Goal: Register for event/course

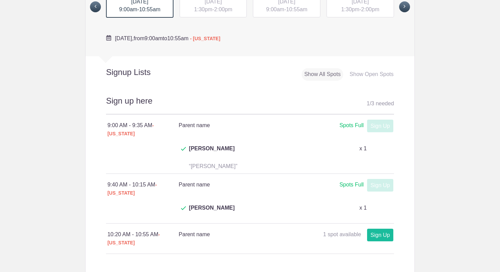
scroll to position [212, 0]
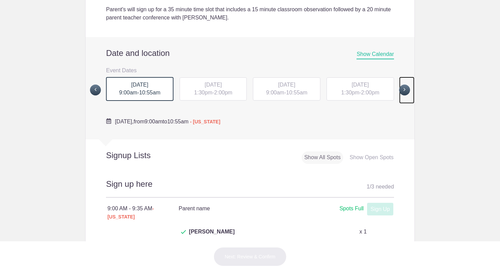
click at [402, 85] on span at bounding box center [404, 89] width 11 height 11
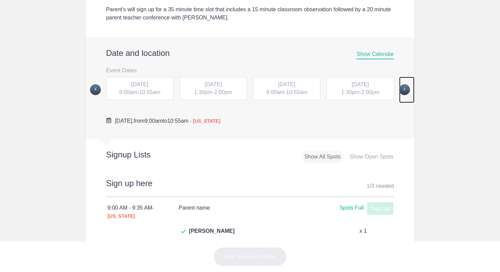
click at [404, 91] on span at bounding box center [404, 89] width 11 height 11
click at [97, 90] on span at bounding box center [95, 89] width 11 height 11
click at [97, 88] on span at bounding box center [95, 89] width 11 height 11
click at [145, 92] on span "10:55am" at bounding box center [149, 92] width 21 height 6
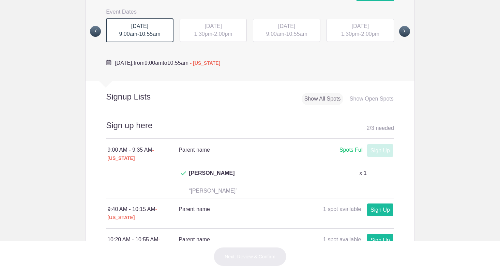
scroll to position [249, 0]
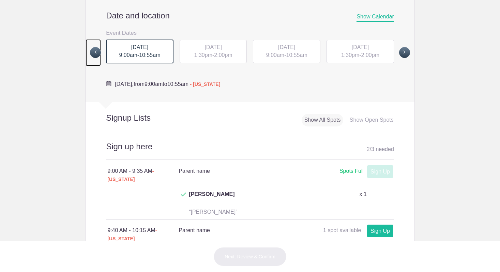
click at [95, 55] on span at bounding box center [95, 52] width 11 height 11
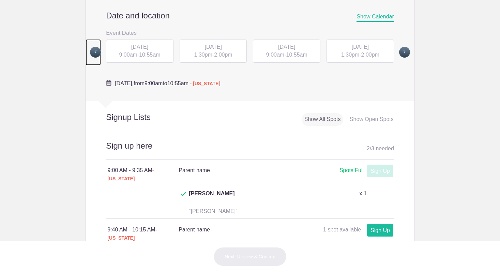
click at [95, 55] on span at bounding box center [95, 52] width 11 height 11
click at [95, 53] on span at bounding box center [95, 52] width 11 height 11
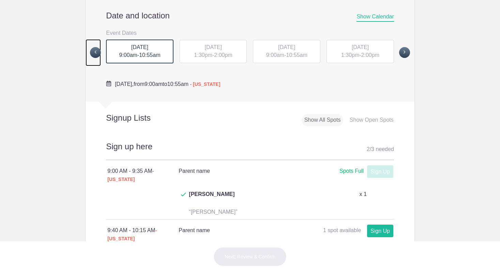
click at [95, 53] on span at bounding box center [95, 52] width 11 height 11
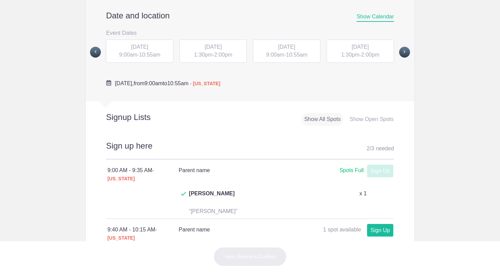
click at [127, 51] on div "MON, Sep 29, 2025 9:00am - 10:55am" at bounding box center [139, 51] width 67 height 23
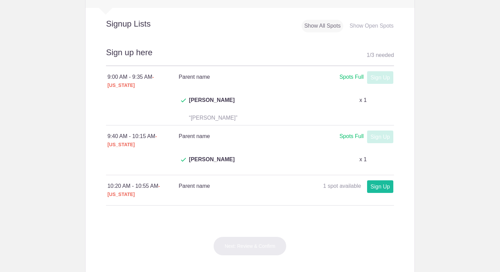
scroll to position [350, 0]
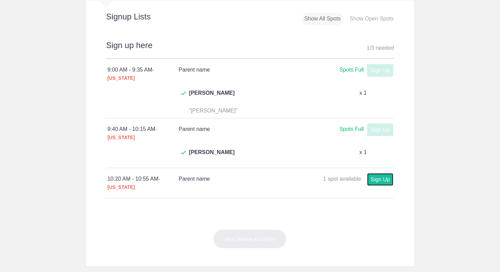
click at [367, 173] on link "Sign Up" at bounding box center [380, 179] width 26 height 13
type input "1"
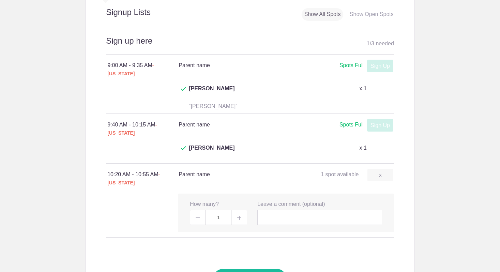
scroll to position [359, 0]
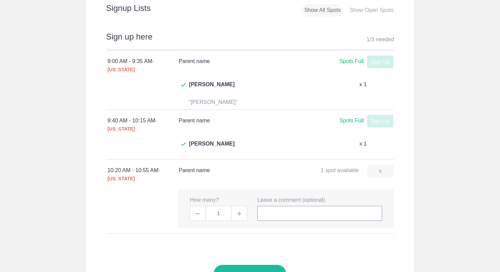
click at [264, 206] on input "text" at bounding box center [319, 213] width 125 height 15
type input "Sofia Chicoine"
click at [262, 264] on button "Next: Review & Confirm" at bounding box center [249, 273] width 73 height 19
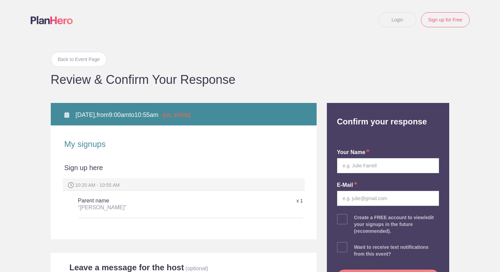
scroll to position [2, 0]
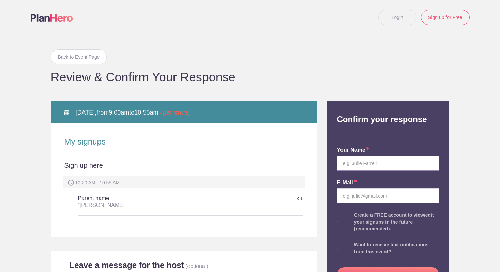
click at [375, 166] on input "text" at bounding box center [388, 163] width 102 height 15
type input "Catherine L Hirst"
type input "caty.hirst@gmail.com"
click at [395, 158] on input "Catherine L Hirst" at bounding box center [388, 163] width 102 height 15
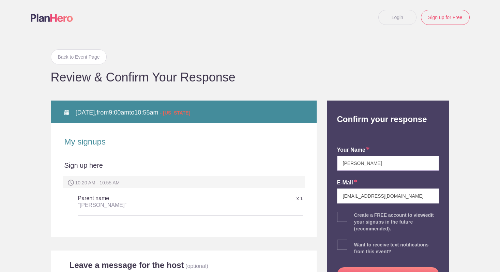
click at [395, 158] on input "Catherine L Hirst" at bounding box center [388, 163] width 102 height 15
type input "Catherine H Chicoine"
click at [394, 196] on input "caty.hirst@gmail.com" at bounding box center [388, 195] width 102 height 15
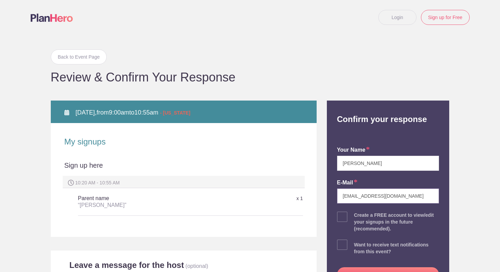
type input "chicoine.caty@gmail.com"
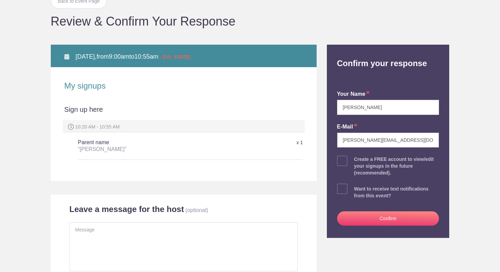
scroll to position [78, 0]
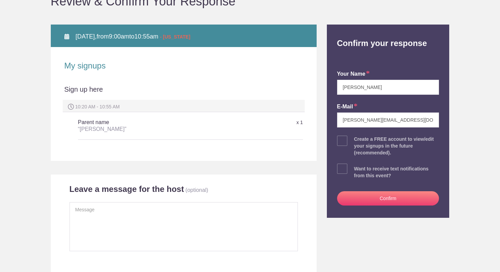
click at [404, 194] on button "Confirm" at bounding box center [388, 198] width 102 height 14
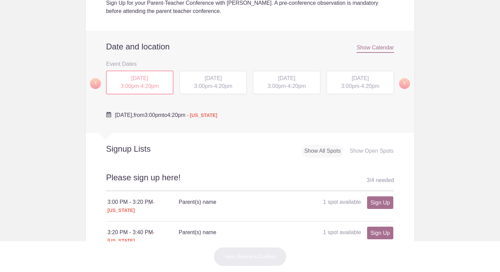
scroll to position [208, 0]
click at [404, 84] on span at bounding box center [404, 83] width 11 height 11
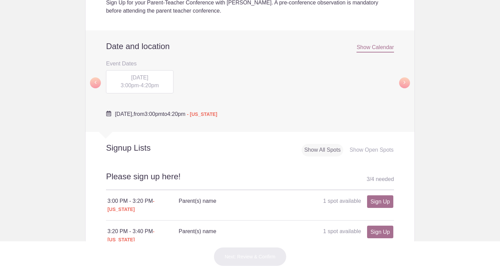
click at [144, 92] on div "FRI, Sep 19, 2025 3:00pm - 4:20pm" at bounding box center [139, 81] width 67 height 23
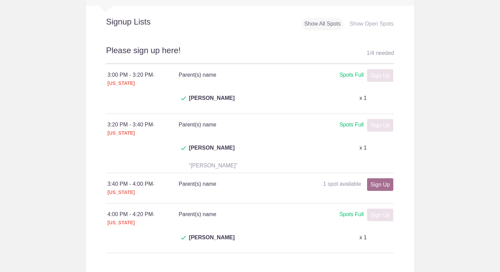
scroll to position [336, 0]
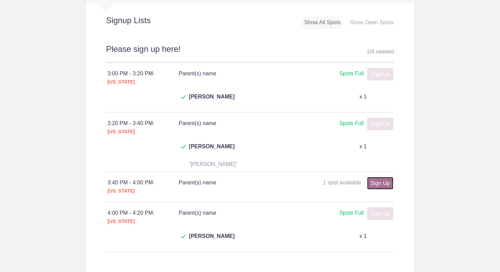
click at [388, 177] on link "Sign Up" at bounding box center [380, 183] width 26 height 13
type input "1"
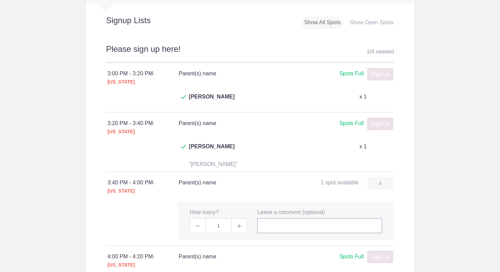
click at [290, 218] on input "text" at bounding box center [319, 225] width 125 height 15
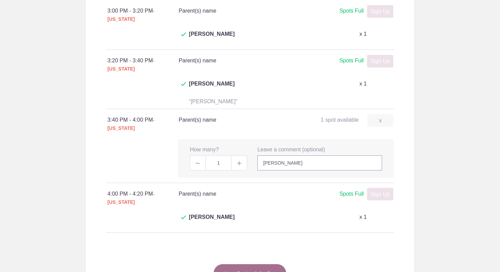
scroll to position [400, 0]
type input "Rosie Chicoine"
click at [271, 263] on button "Next: Review & Confirm" at bounding box center [249, 272] width 73 height 19
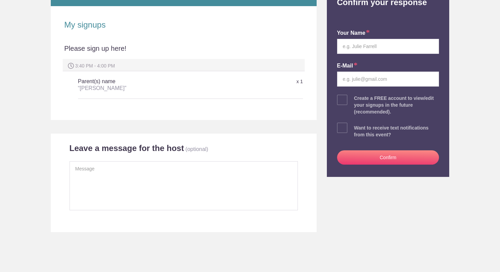
scroll to position [125, 0]
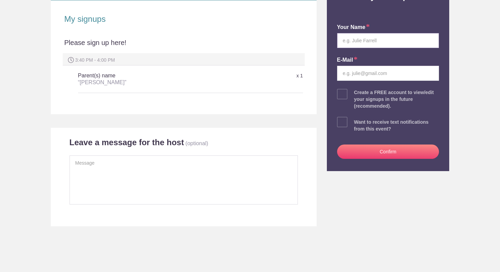
click at [366, 40] on input "text" at bounding box center [388, 40] width 102 height 15
type input "Catherine H Chicoine"
type input "chicoine.caty@gmail.com"
click at [388, 153] on button "Confirm" at bounding box center [388, 151] width 102 height 14
